Goal: Find specific page/section: Find specific page/section

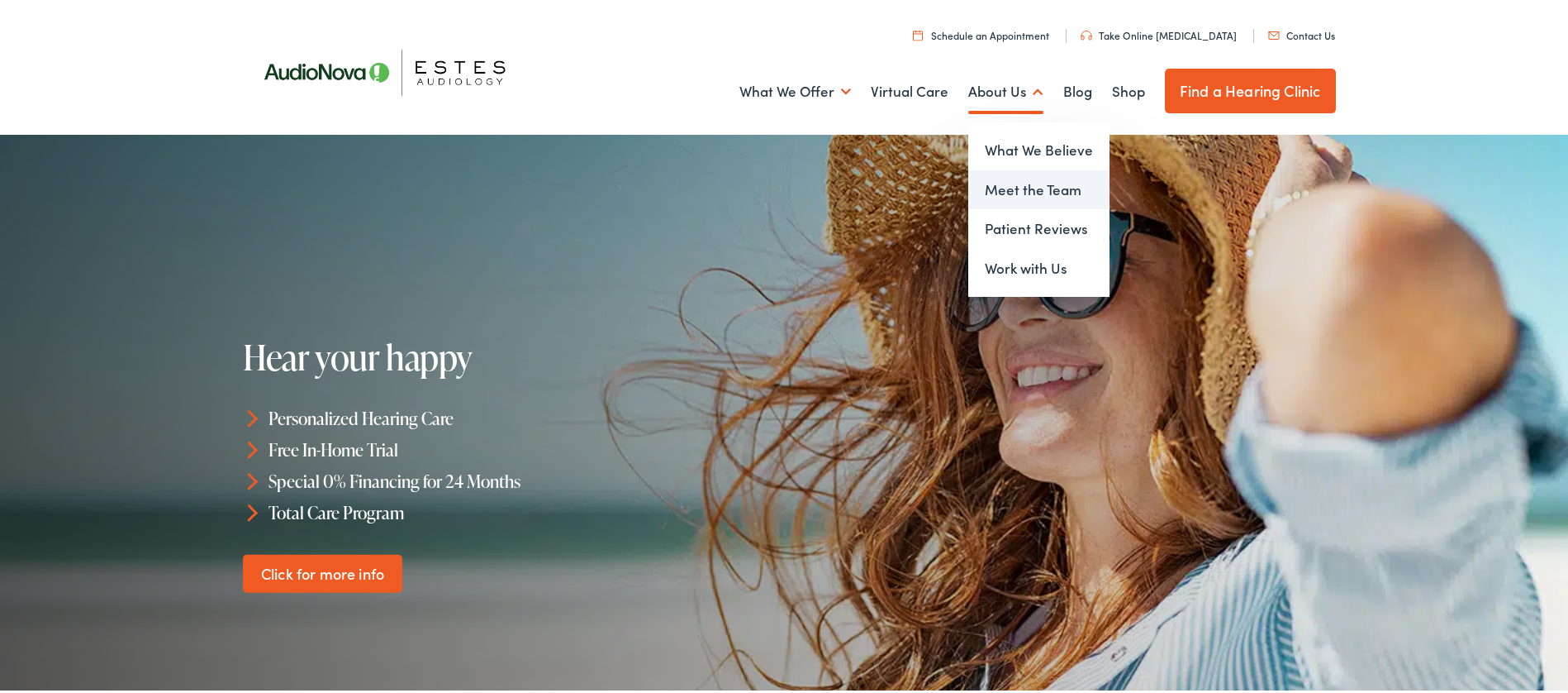
click at [1021, 184] on link "Meet the Team" at bounding box center [1040, 188] width 142 height 39
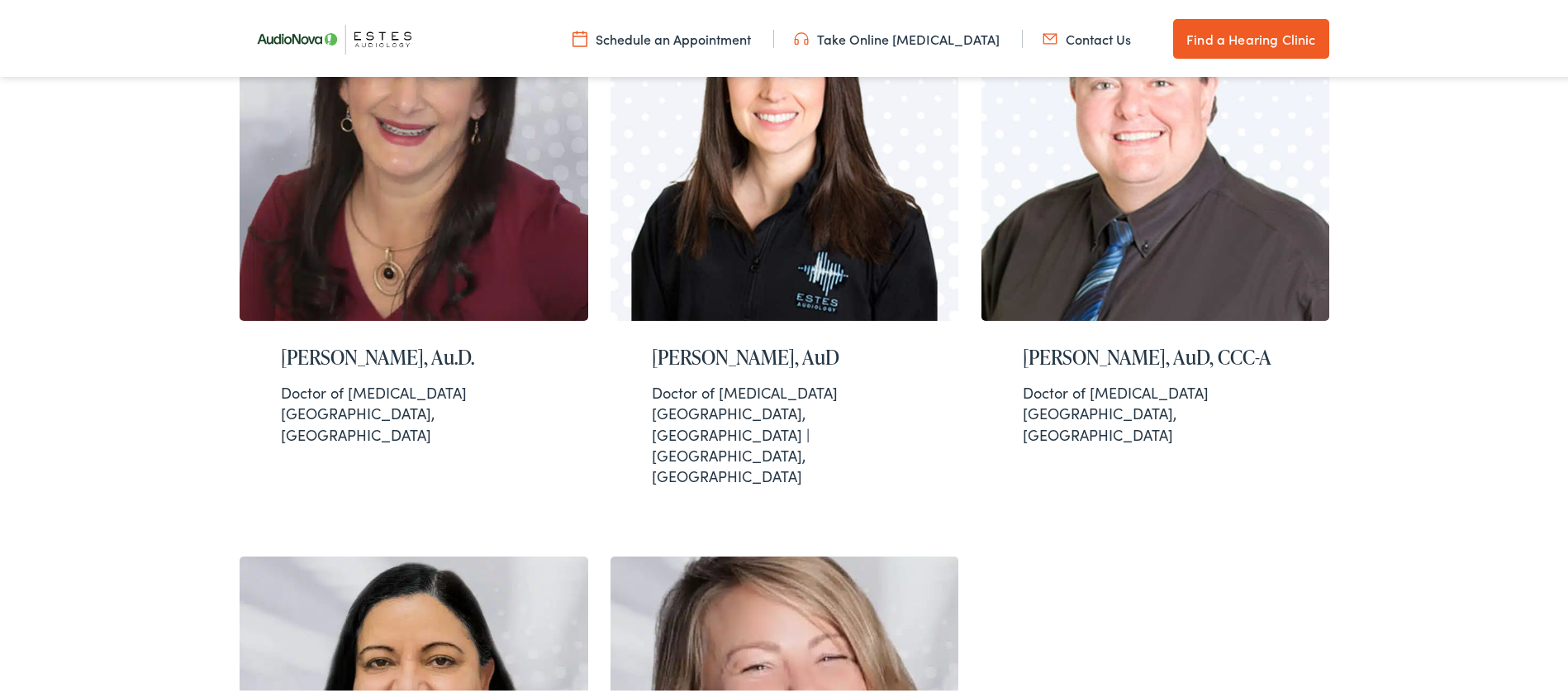
scroll to position [1323, 0]
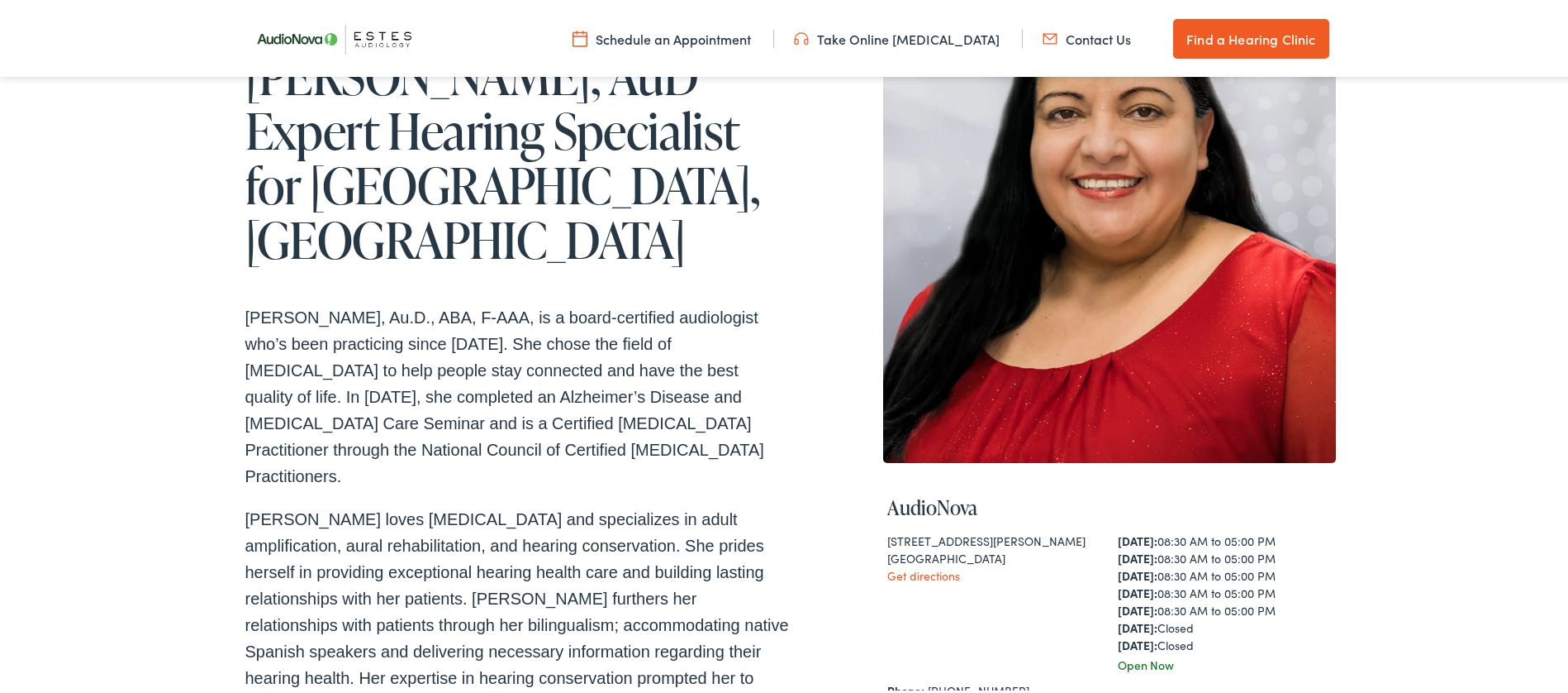
scroll to position [330, 0]
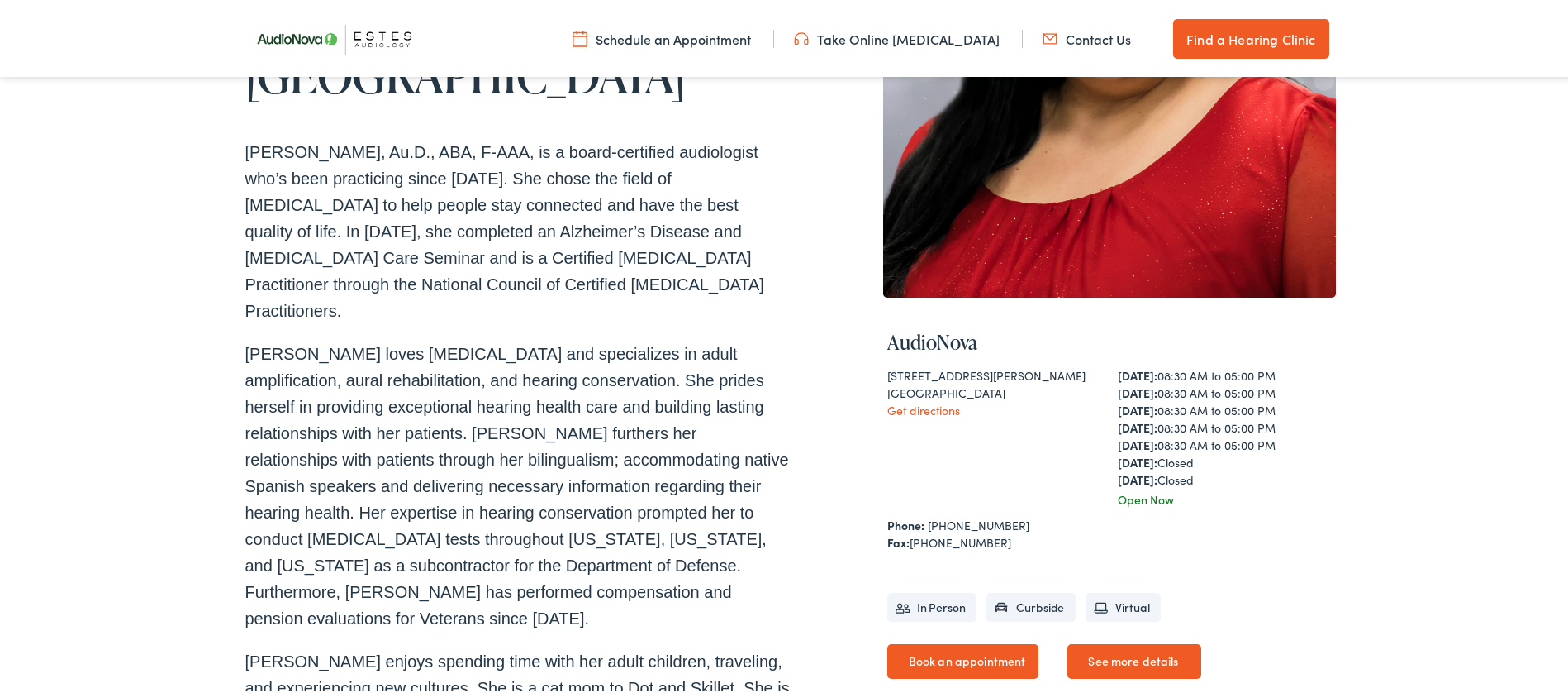
drag, startPoint x: 356, startPoint y: 223, endPoint x: 388, endPoint y: 210, distance: 34.5
click at [380, 213] on p "[PERSON_NAME], Au.D., ABA, F-AAA, is a board-certified audiologist who’s been p…" at bounding box center [518, 229] width 545 height 185
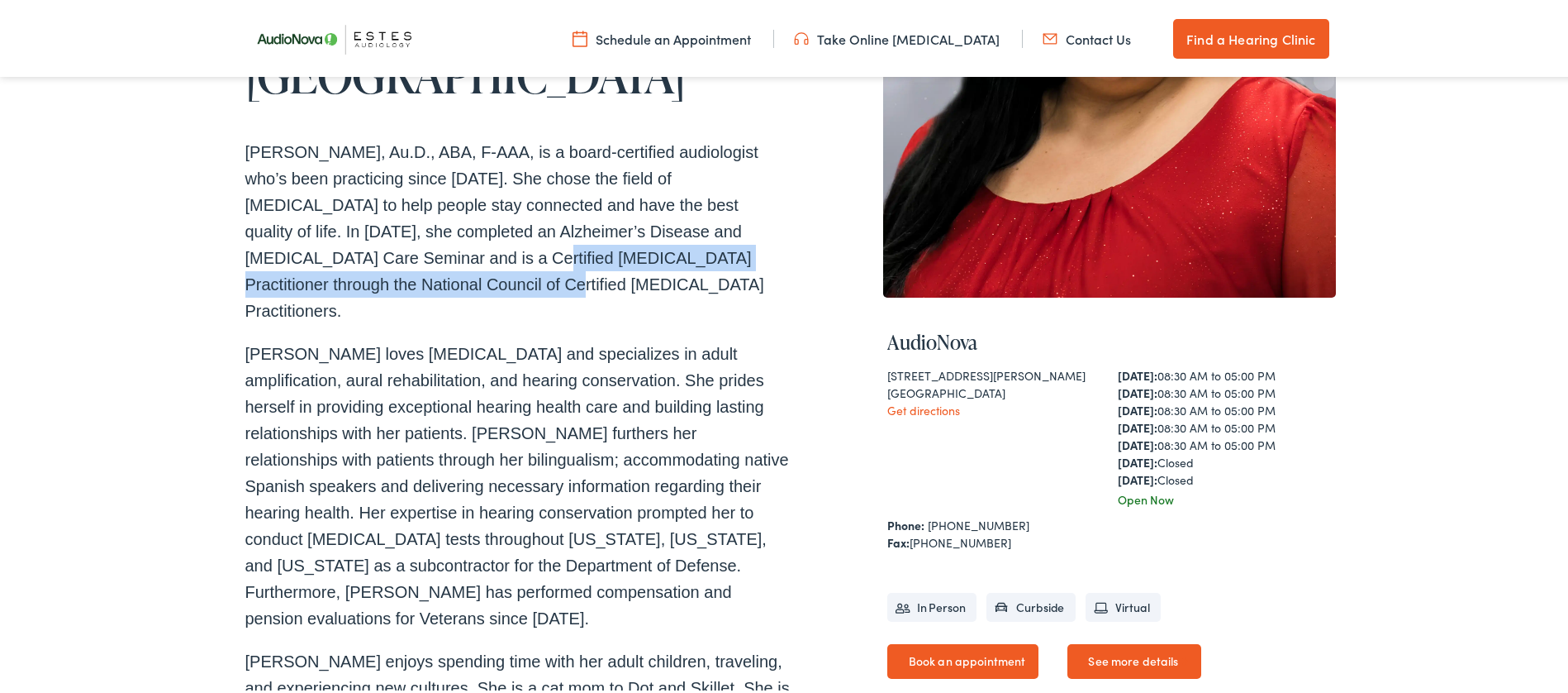
scroll to position [0, 0]
